Goal: Information Seeking & Learning: Learn about a topic

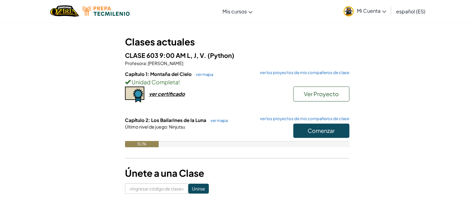
scroll to position [22, 0]
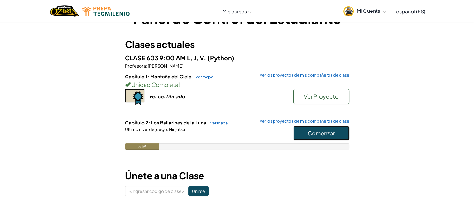
click at [321, 136] on font "Comenzar" at bounding box center [320, 133] width 27 height 7
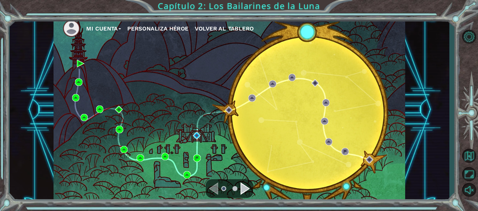
click at [246, 188] on div "Navegar a la página siguiente" at bounding box center [245, 189] width 9 height 12
